Goal: Information Seeking & Learning: Learn about a topic

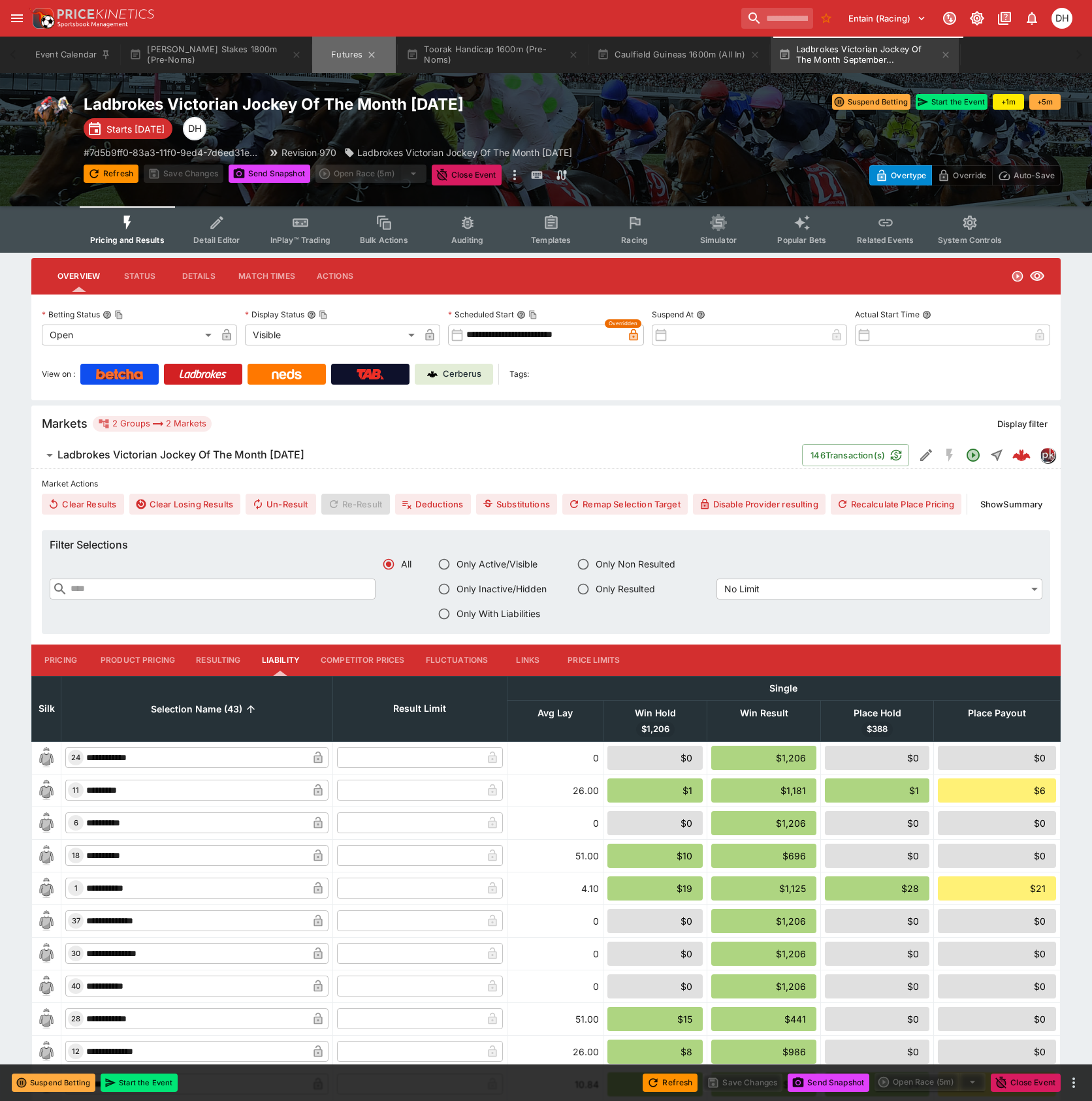
click at [342, 48] on button "Futures" at bounding box center [354, 54] width 84 height 36
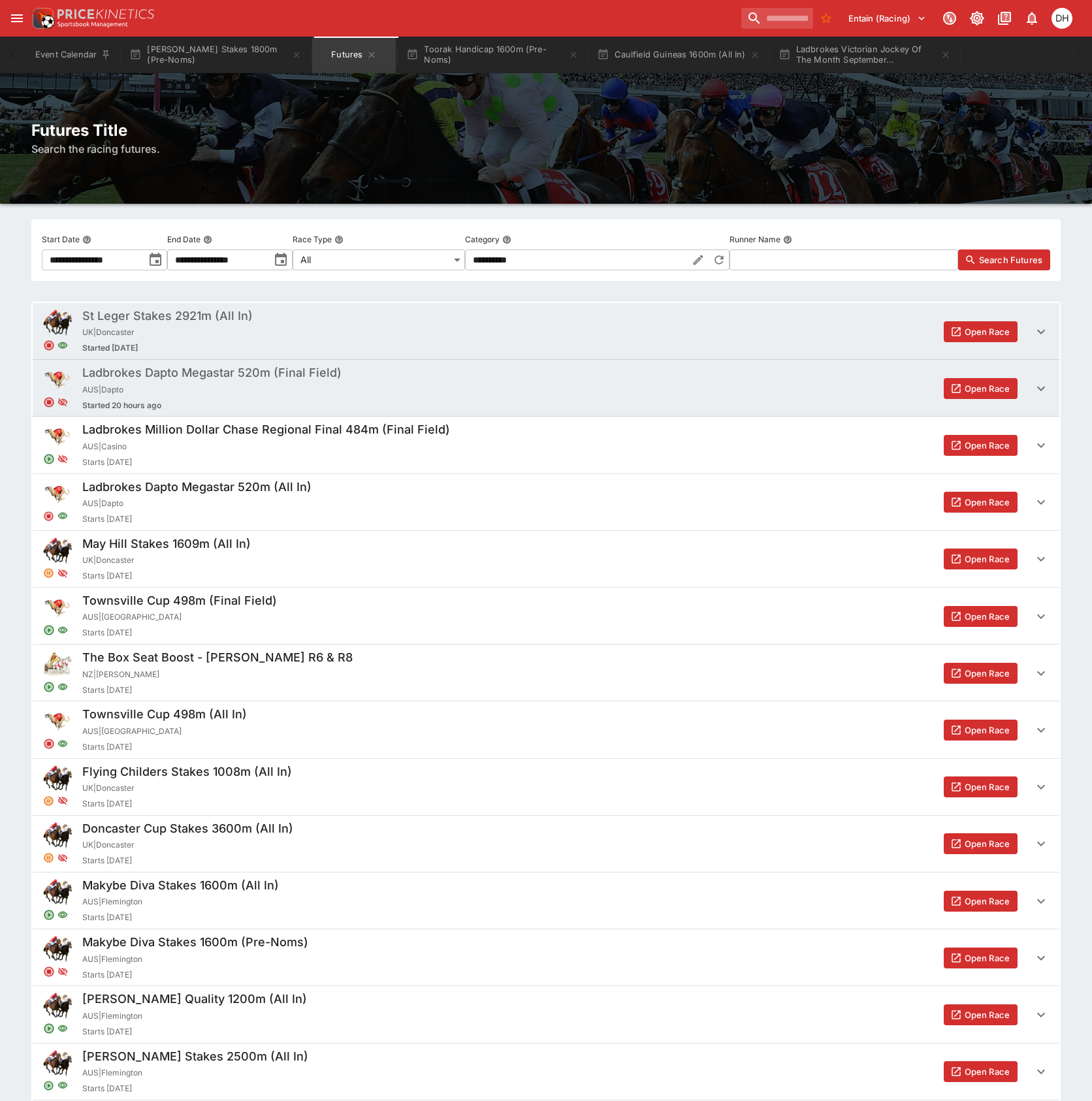
scroll to position [3809, 0]
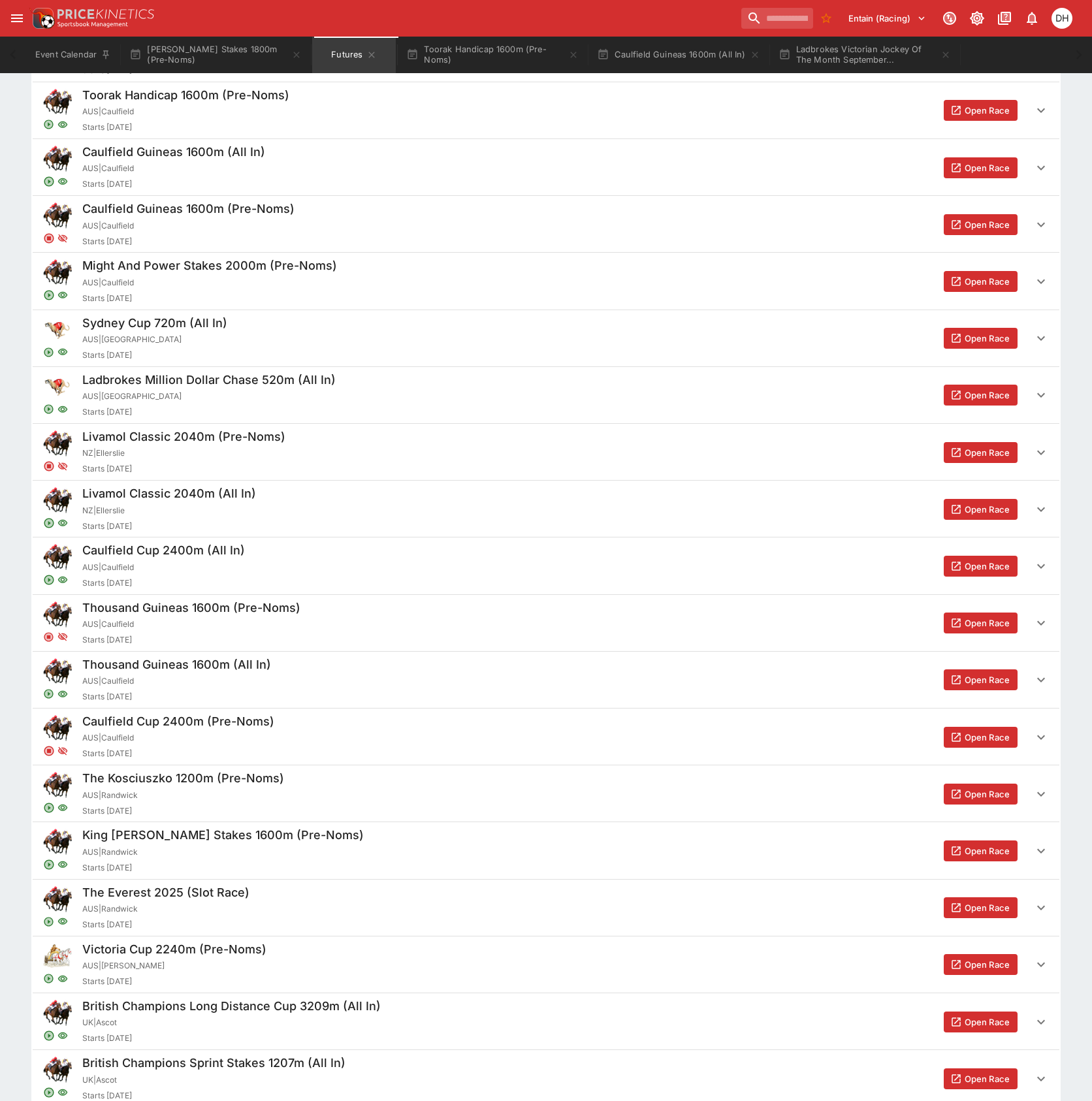
click at [980, 565] on button "Open Race" at bounding box center [981, 566] width 74 height 21
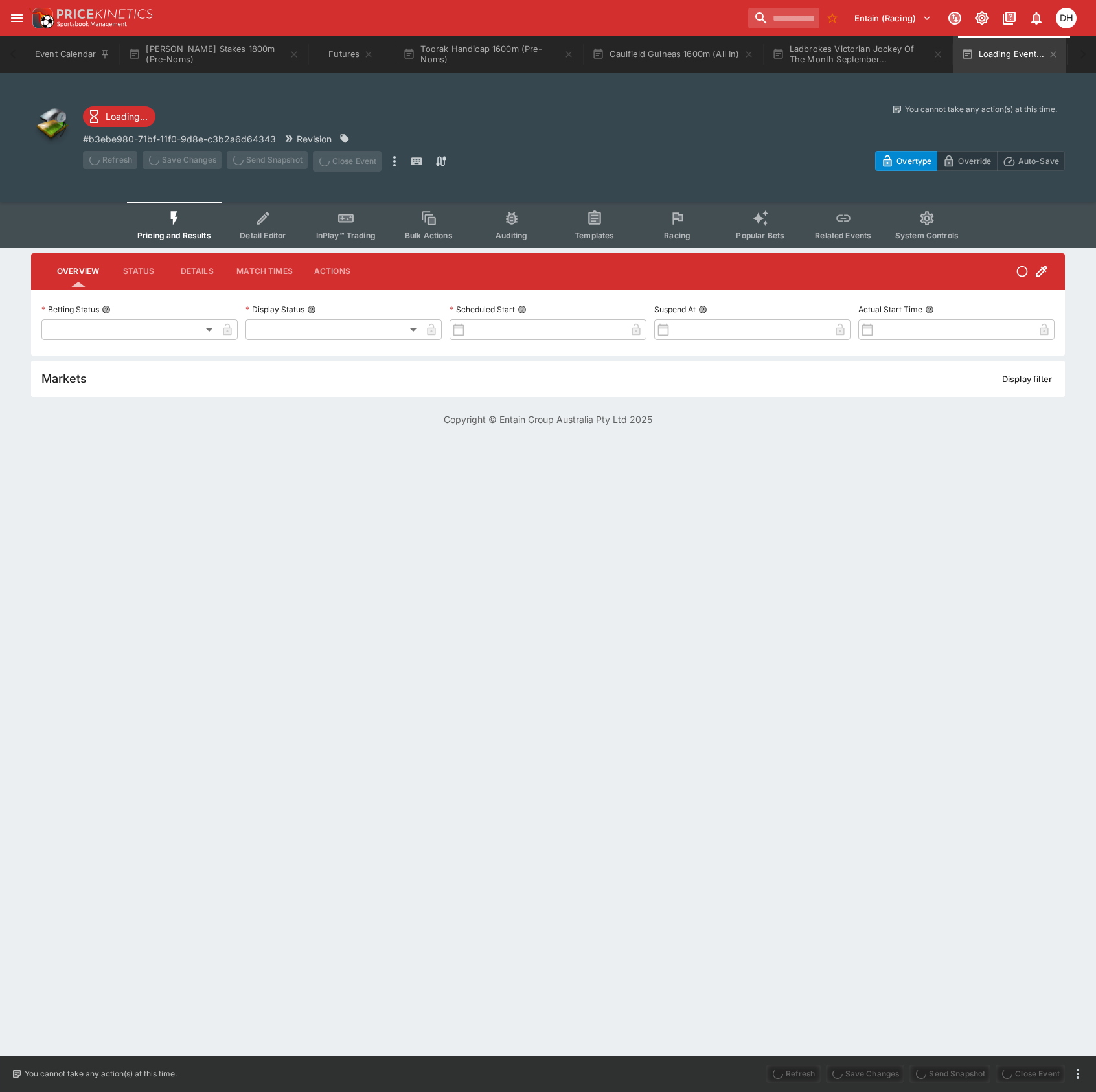
type input "**********"
type input "*******"
type input "**********"
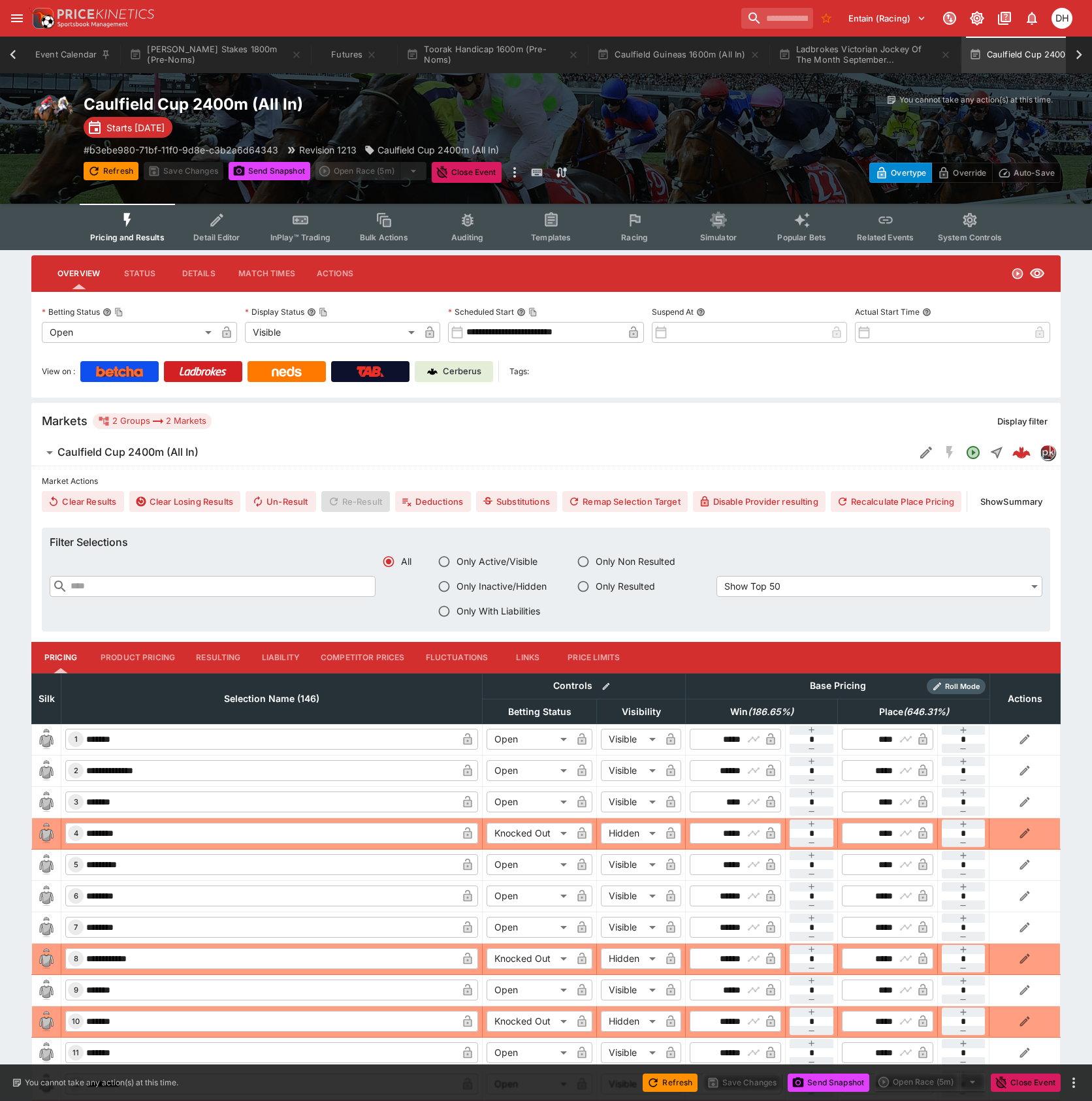
scroll to position [0, 62]
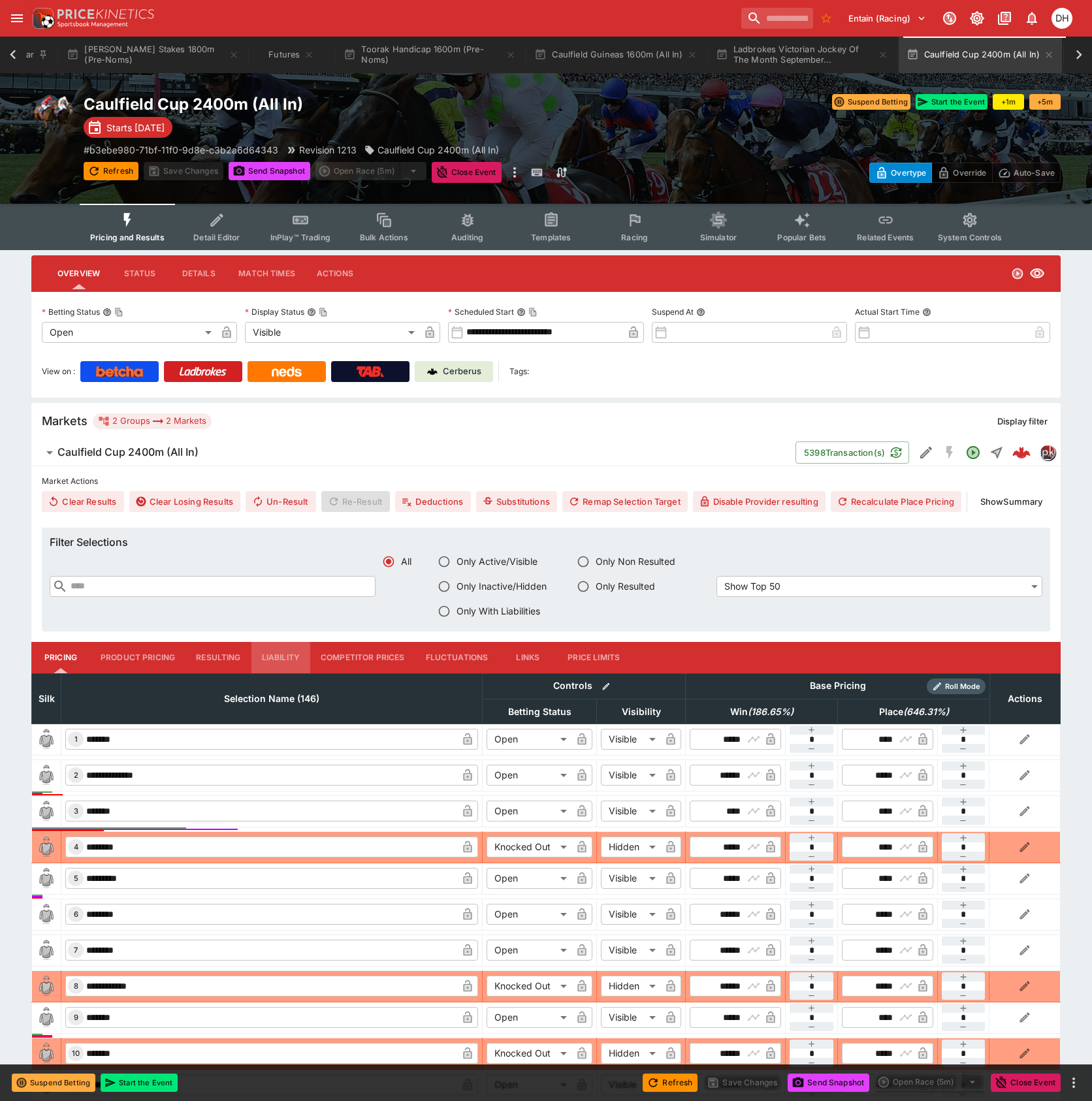
click at [274, 662] on button "Liability" at bounding box center [281, 657] width 59 height 32
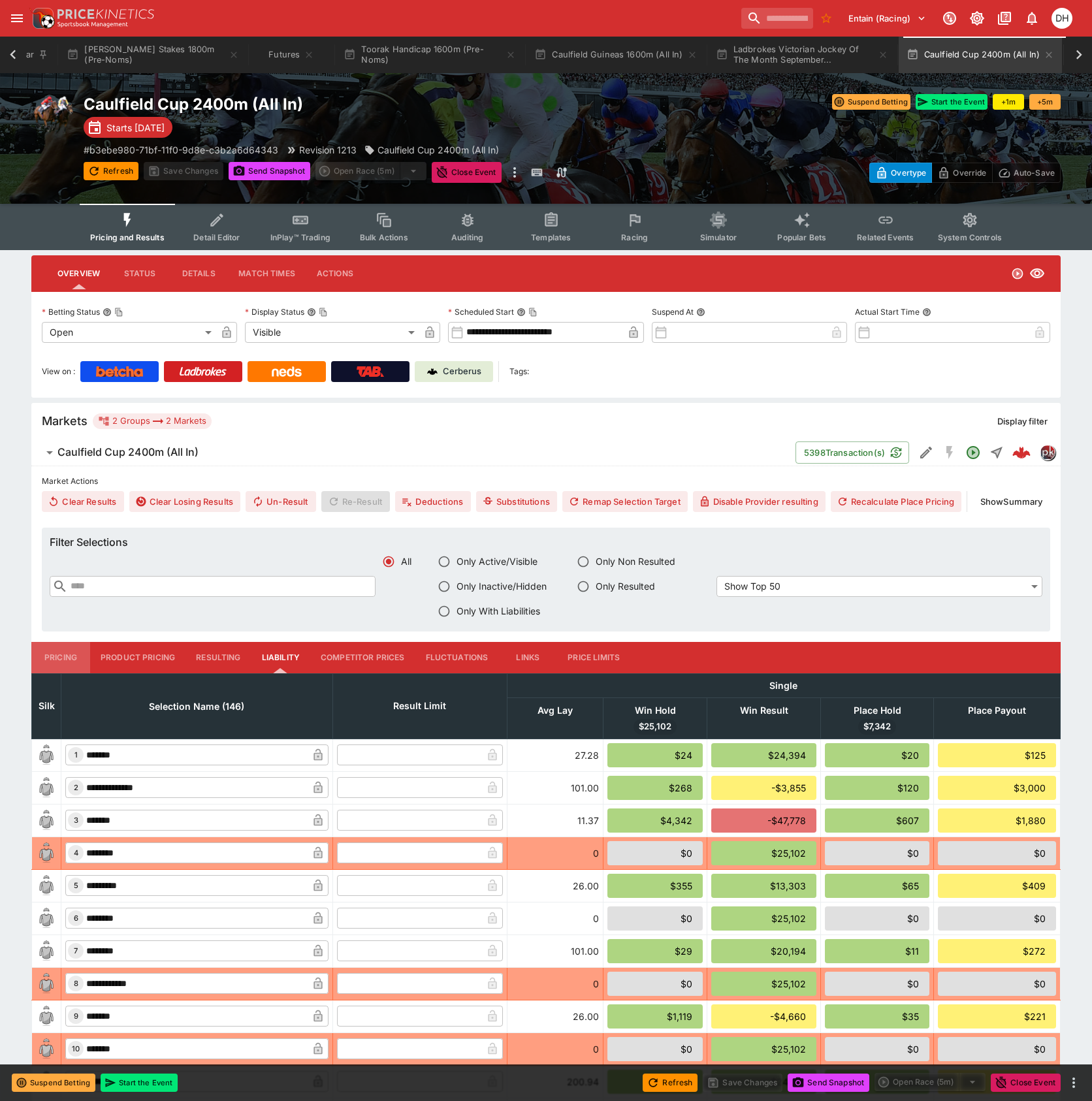
click at [59, 655] on button "Pricing" at bounding box center [61, 657] width 59 height 32
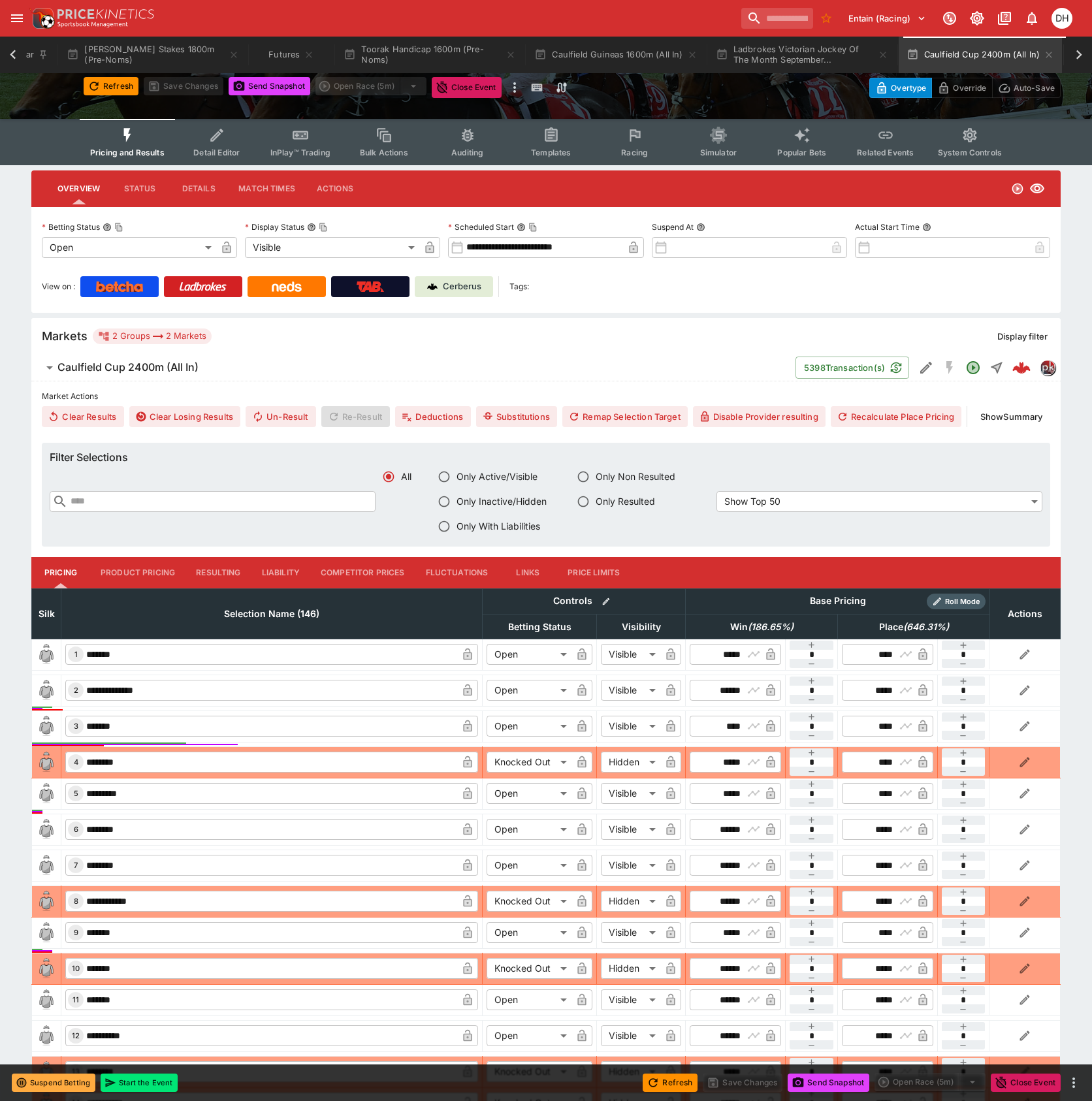
scroll to position [0, 0]
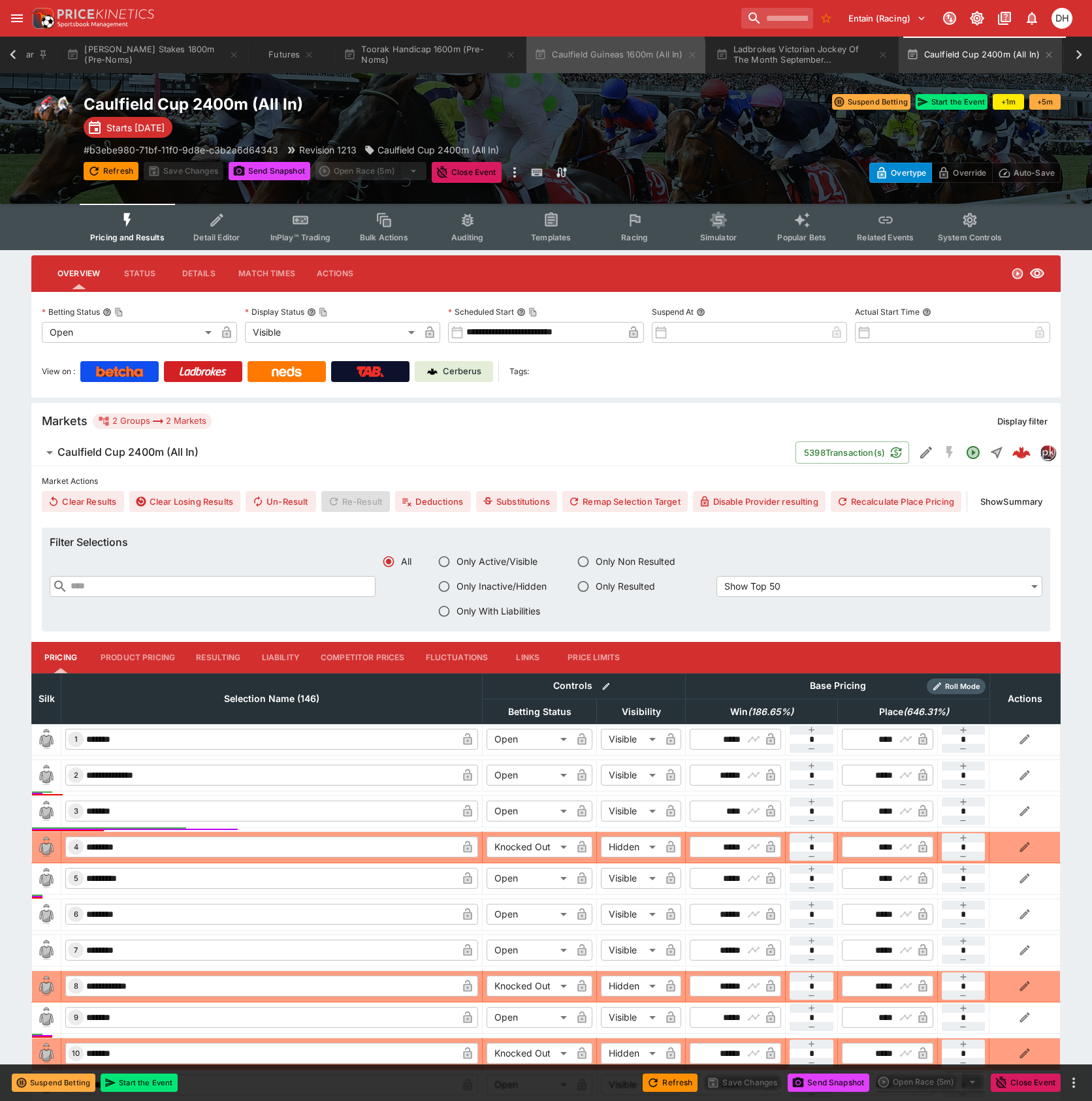
drag, startPoint x: 618, startPoint y: 58, endPoint x: 683, endPoint y: 82, distance: 69.3
click at [618, 58] on button "Caulfield Guineas 1600m (All In)" at bounding box center [616, 54] width 178 height 36
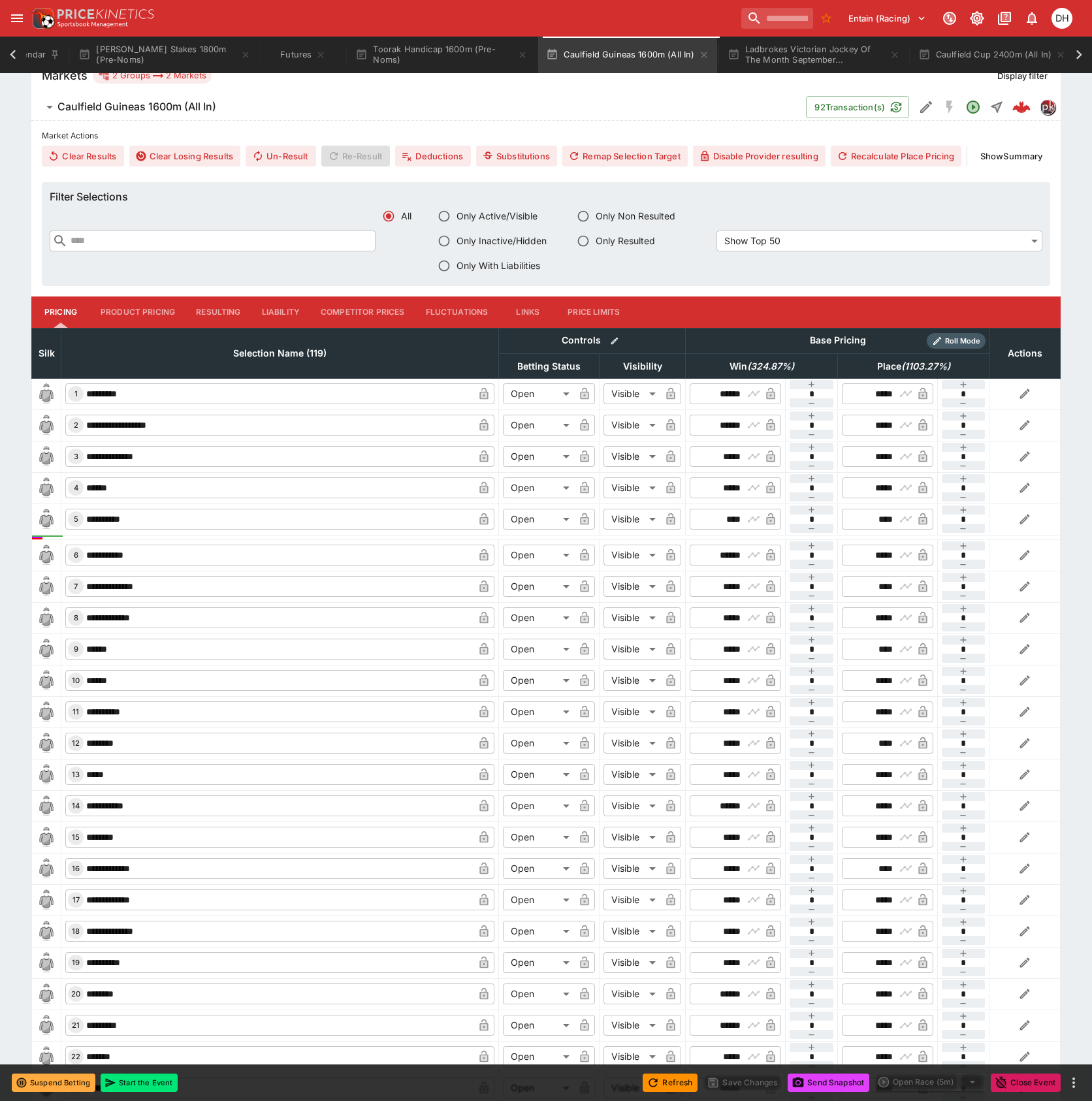
scroll to position [87, 0]
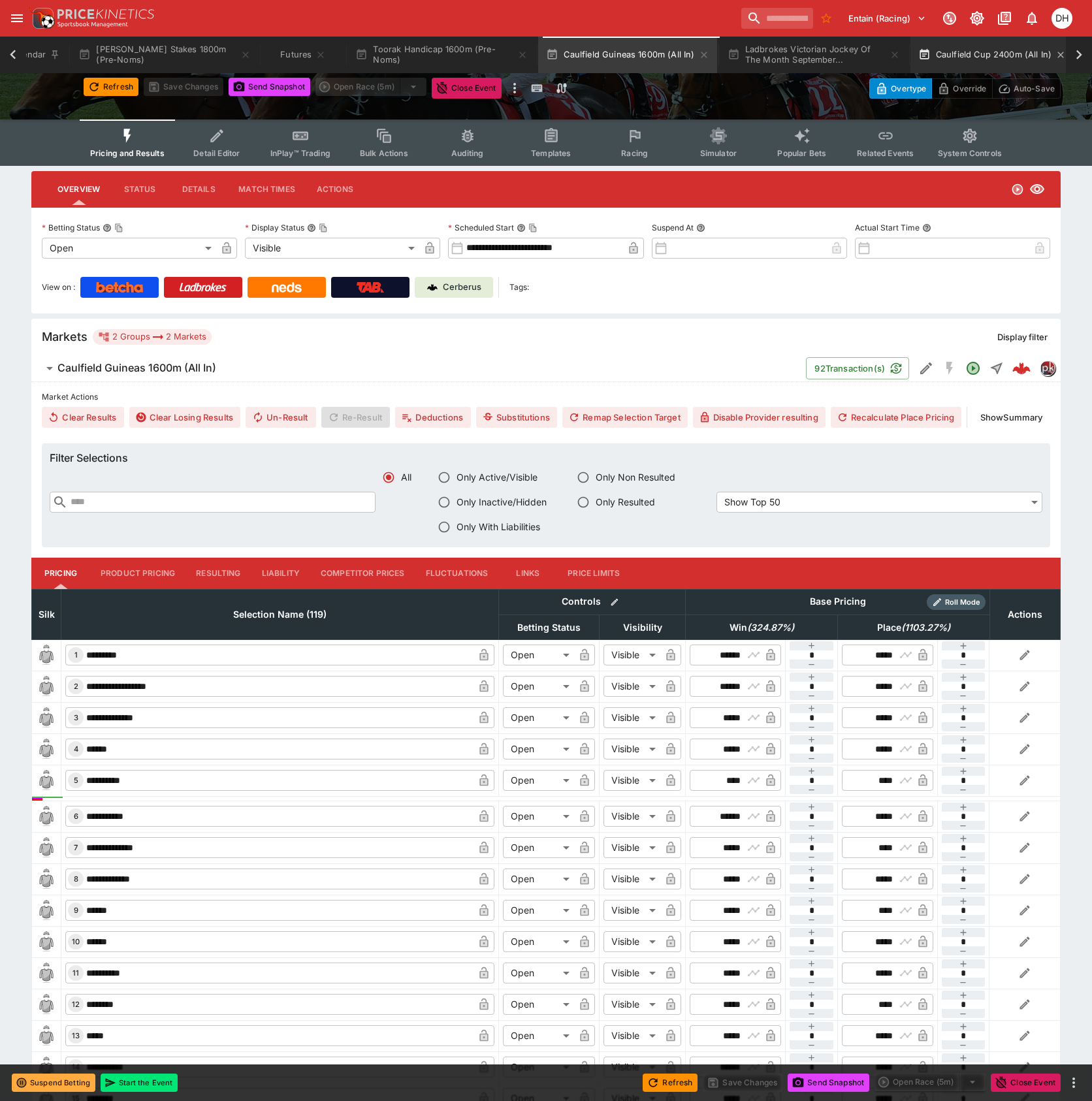
click at [971, 50] on button "Caulfield Cup 2400m (All In)" at bounding box center [992, 54] width 164 height 36
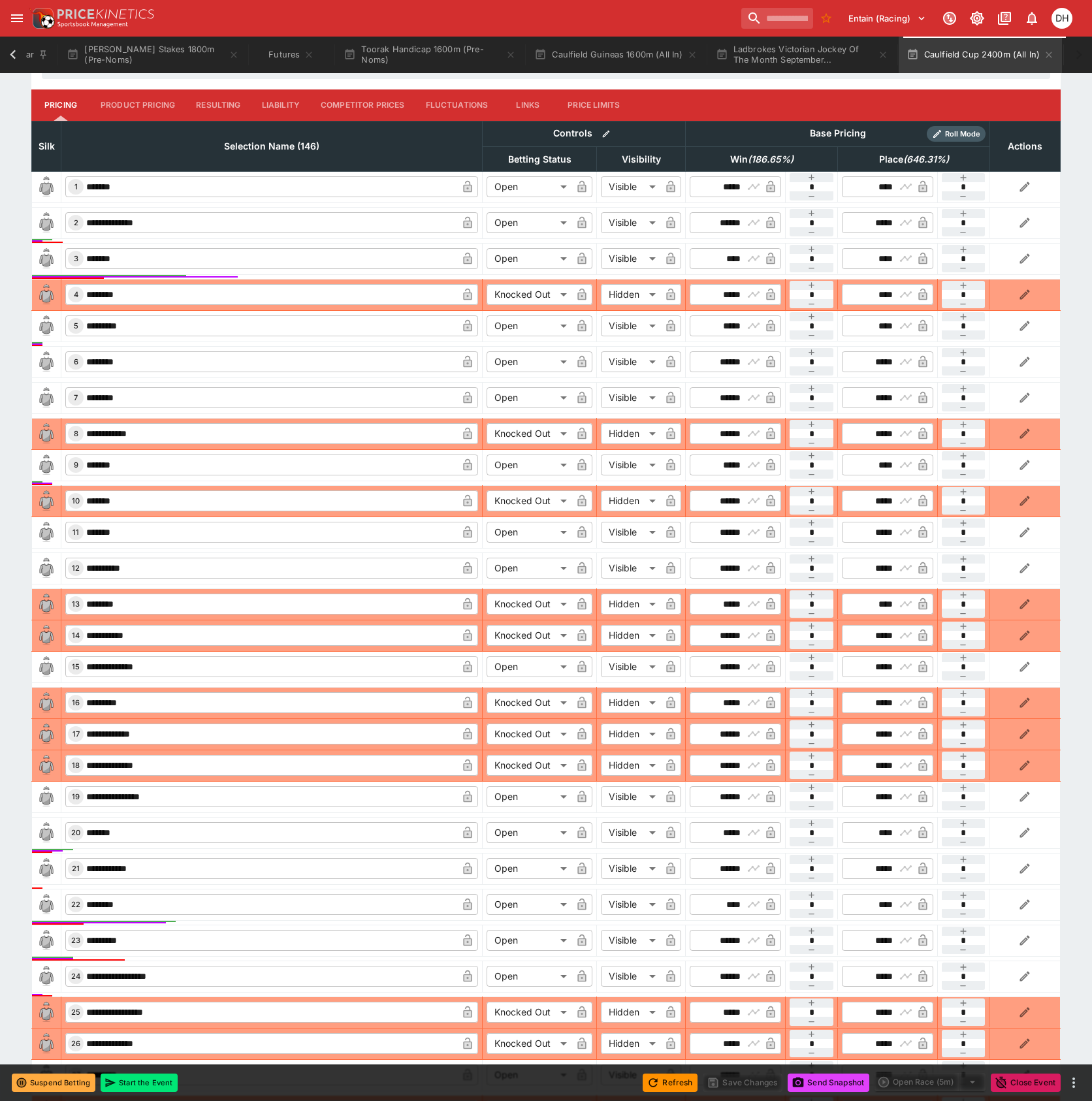
scroll to position [784, 0]
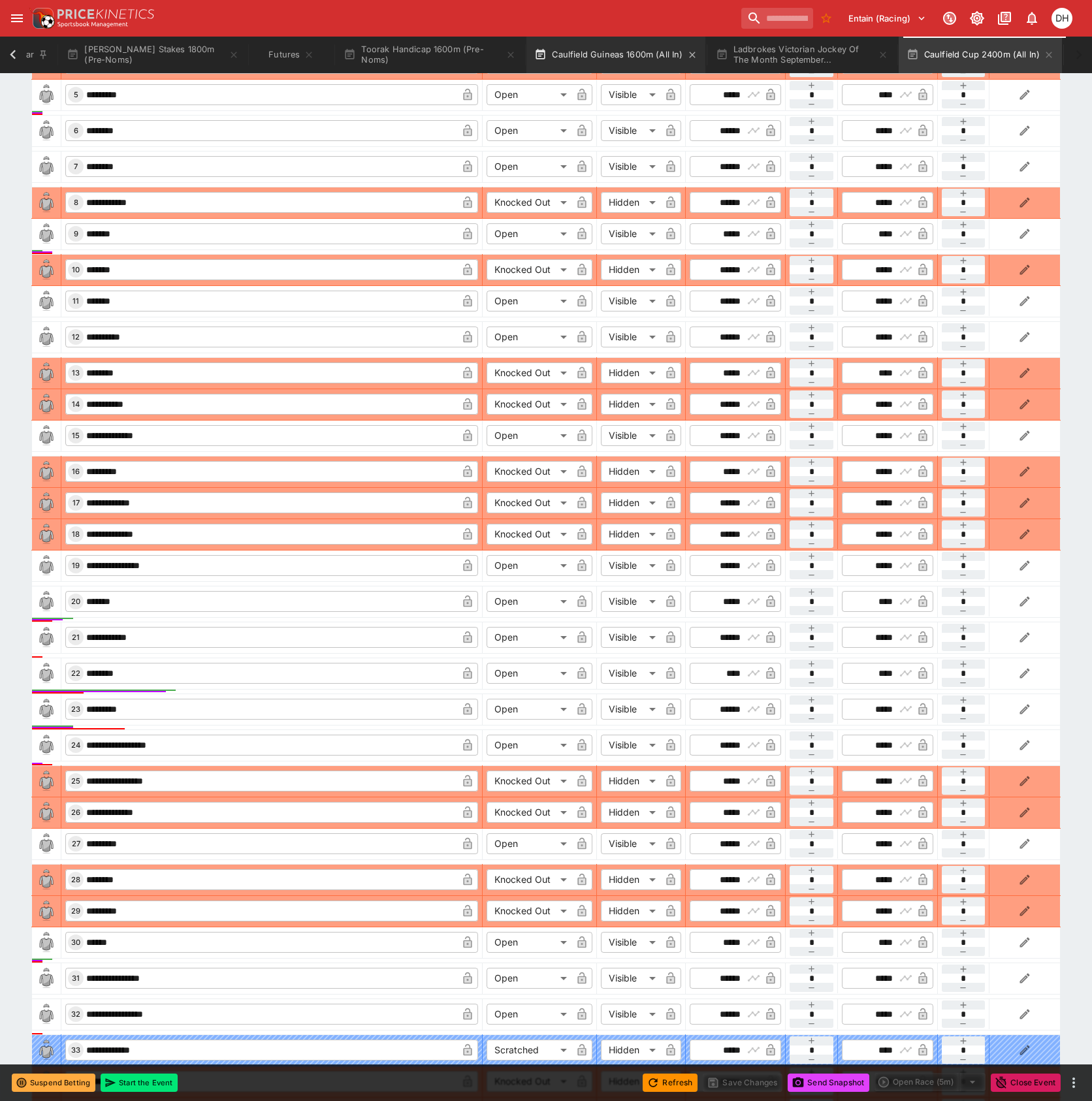
click at [594, 51] on button "Caulfield Guineas 1600m (All In)" at bounding box center [616, 54] width 178 height 36
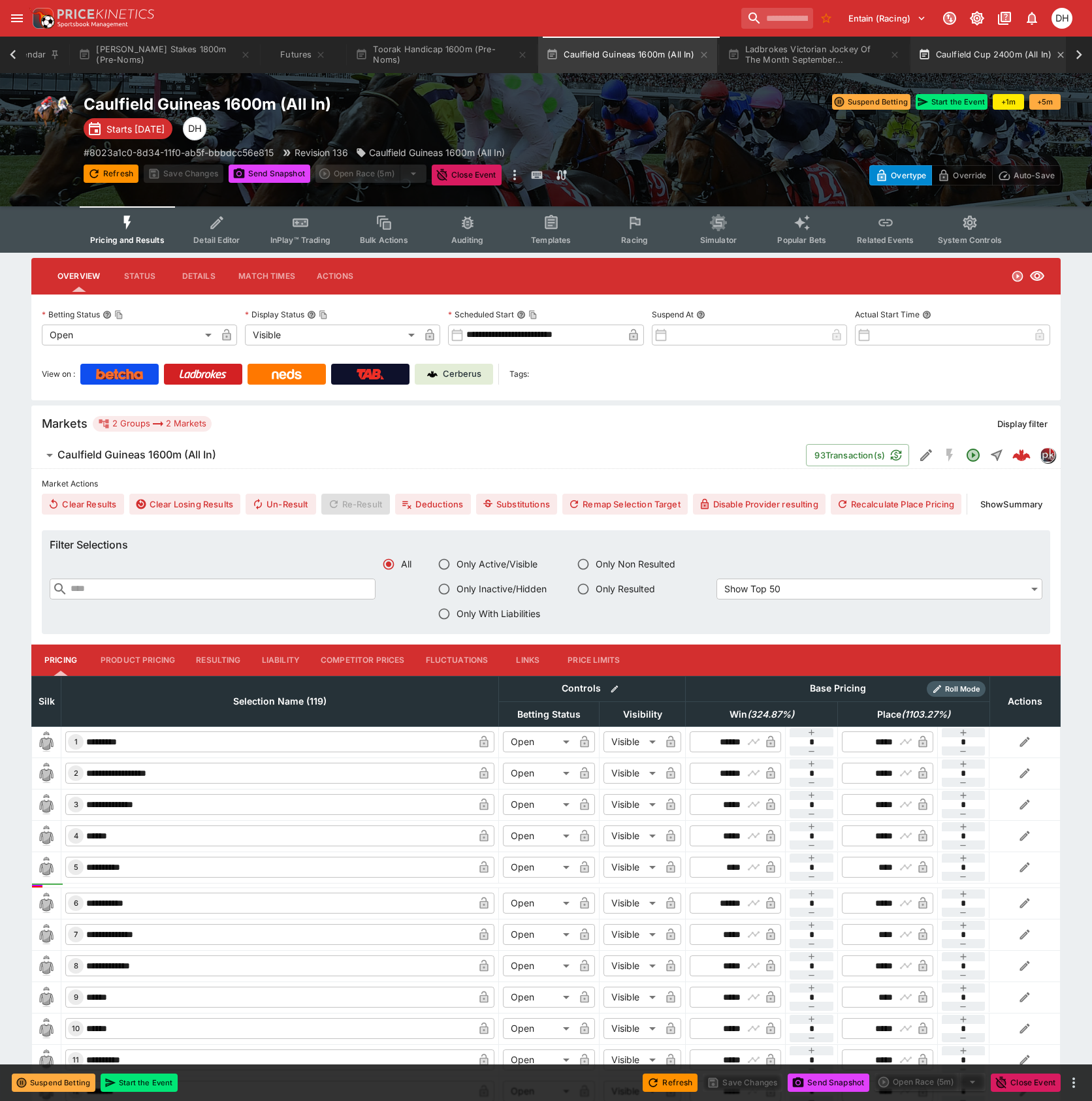
click at [972, 55] on button "Caulfield Cup 2400m (All In)" at bounding box center [992, 54] width 164 height 36
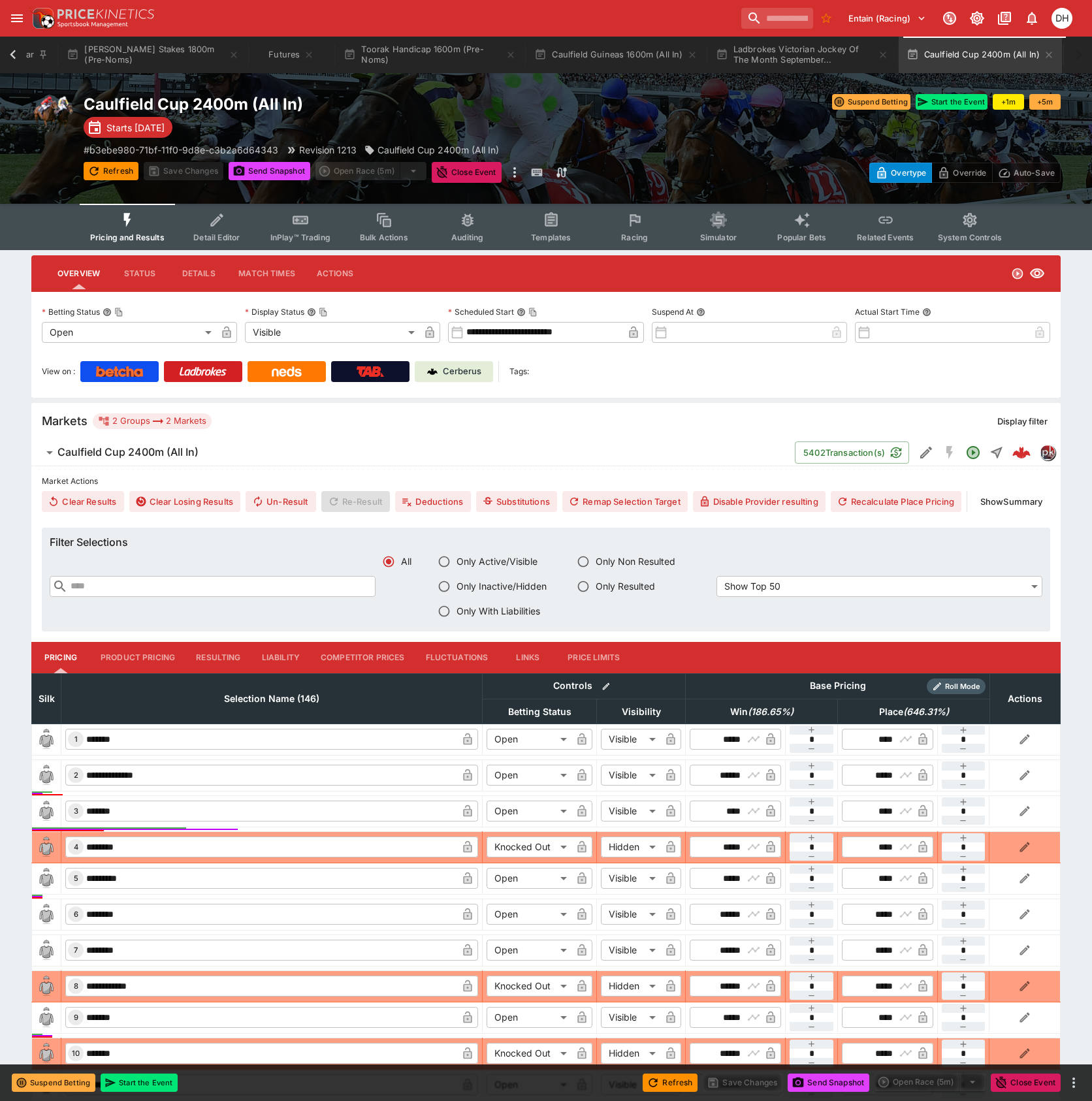
click at [614, 90] on div "Caulfield Cup 2400m (All In) Starts [DATE] # b3ebe980-71bf-11f0-9d8e-c3b2a6d643…" at bounding box center [546, 138] width 1092 height 131
